Goal: Task Accomplishment & Management: Manage account settings

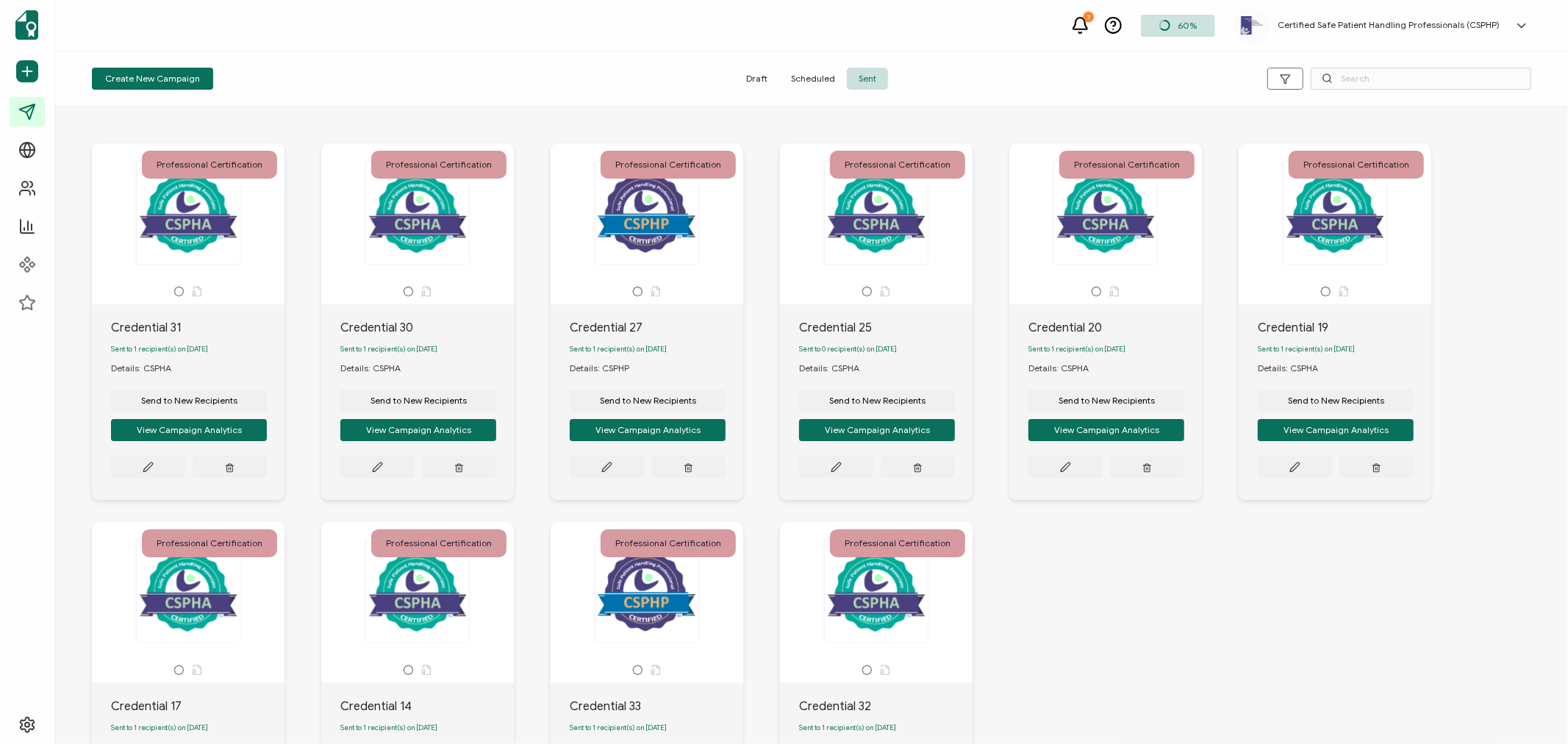
click at [1420, 18] on div "Certified Safe Patient Handling Professionals (CSPHP) CSPHP HQ info@csphp.org I…" at bounding box center [1385, 25] width 303 height 36
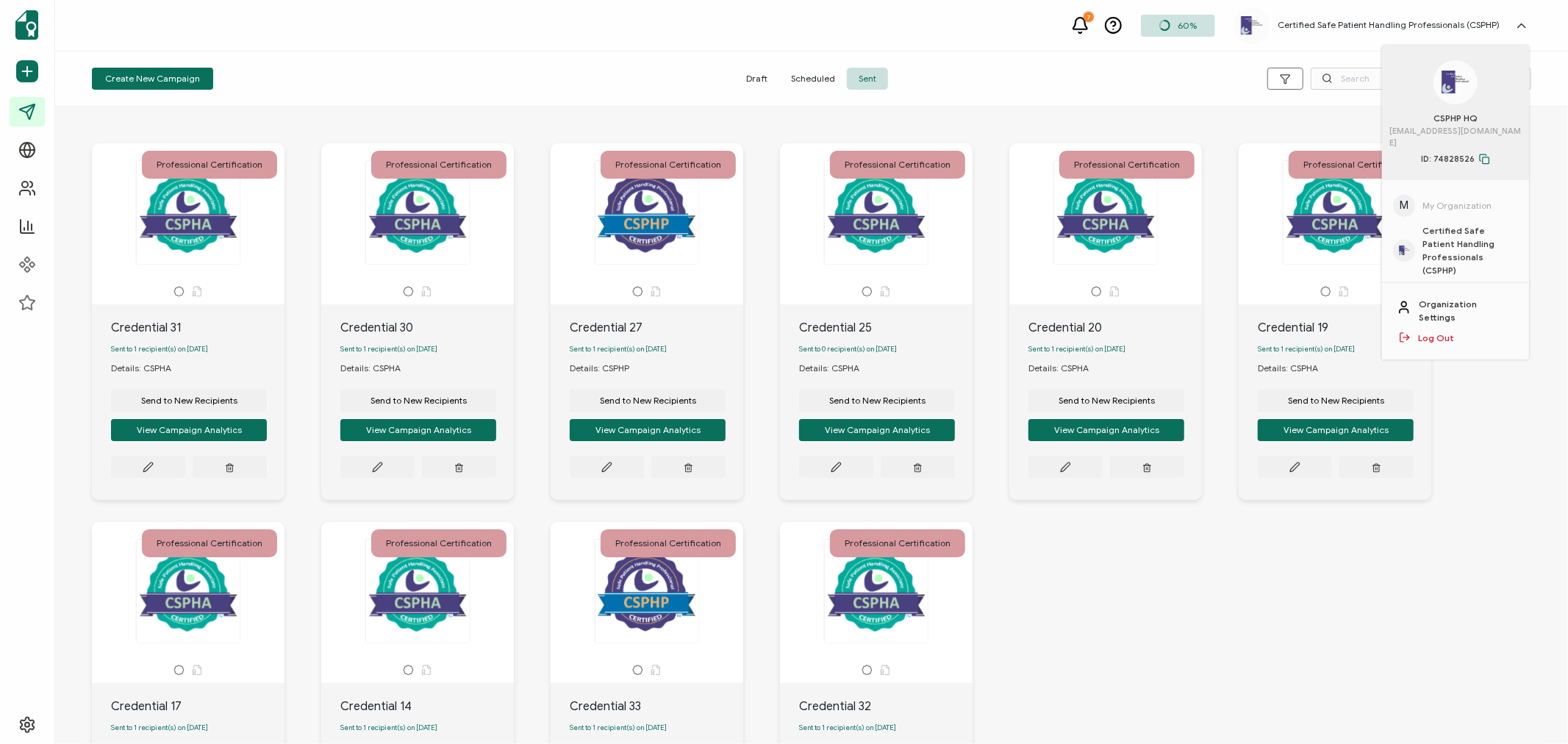
click at [1445, 307] on div "Organization Settings Log Out" at bounding box center [1455, 322] width 147 height 76
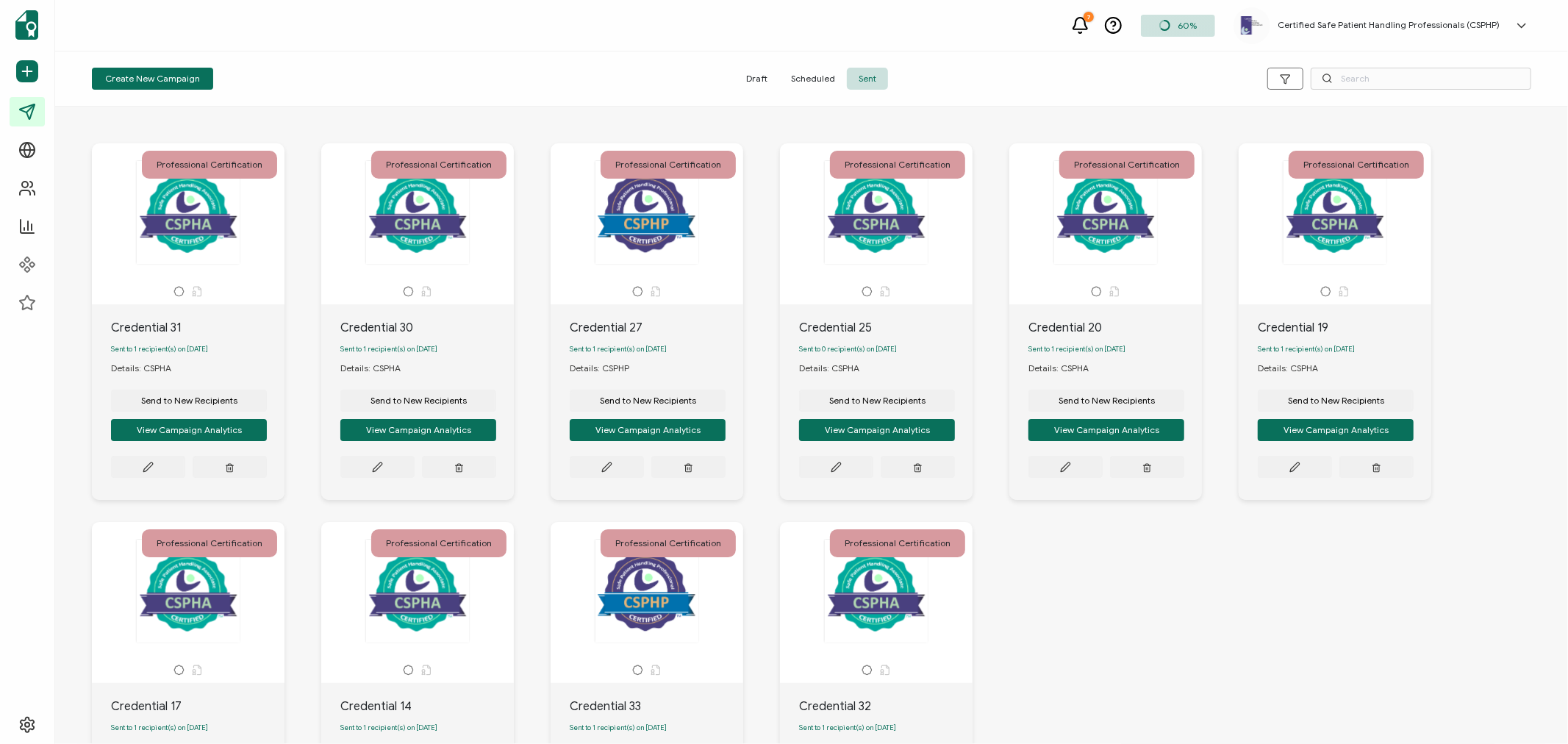
click at [1409, 28] on h5 "Certified Safe Patient Handling Professionals (CSPHP)" at bounding box center [1389, 25] width 222 height 10
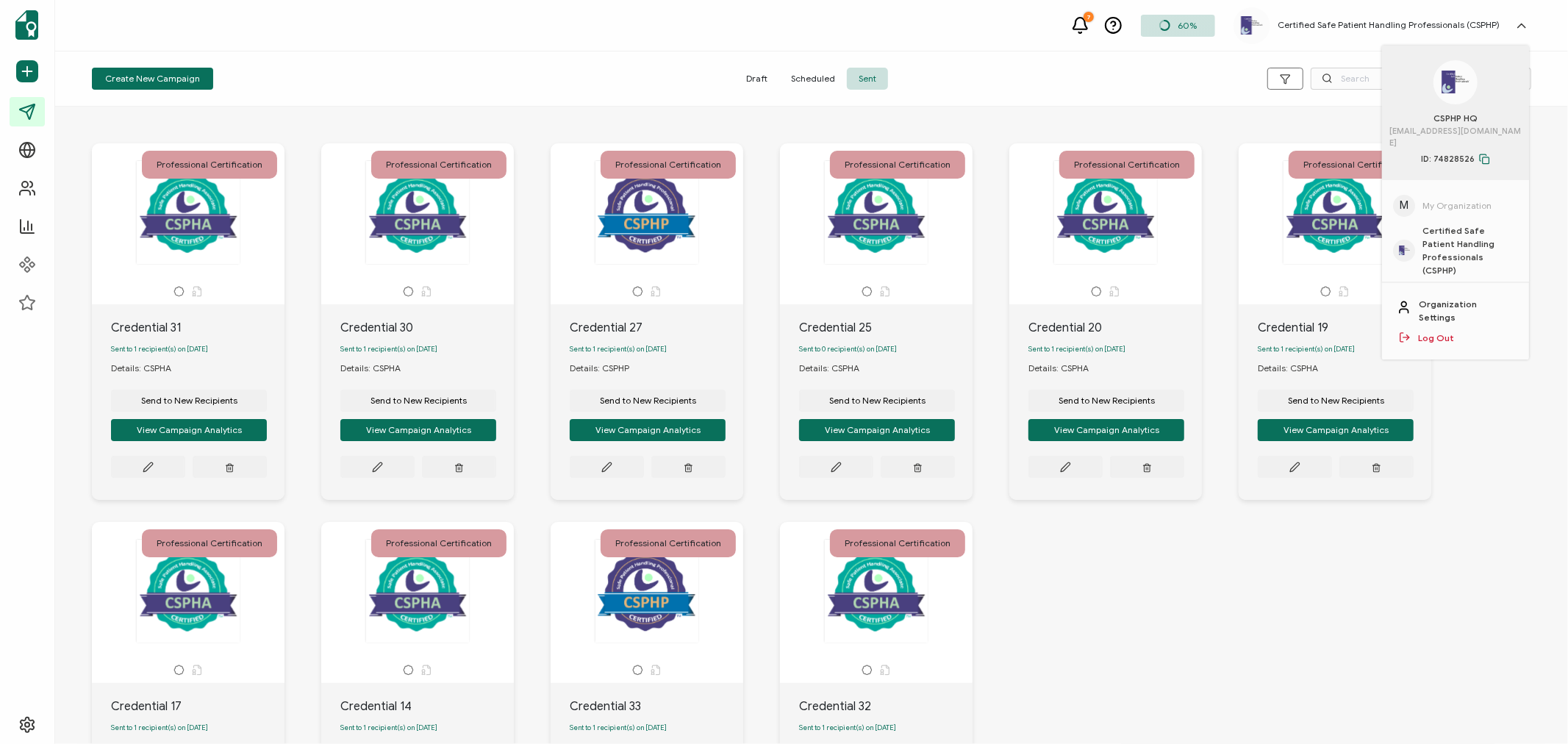
click at [1436, 332] on link "Log Out" at bounding box center [1436, 338] width 36 height 14
